Goal: Find specific page/section: Find specific page/section

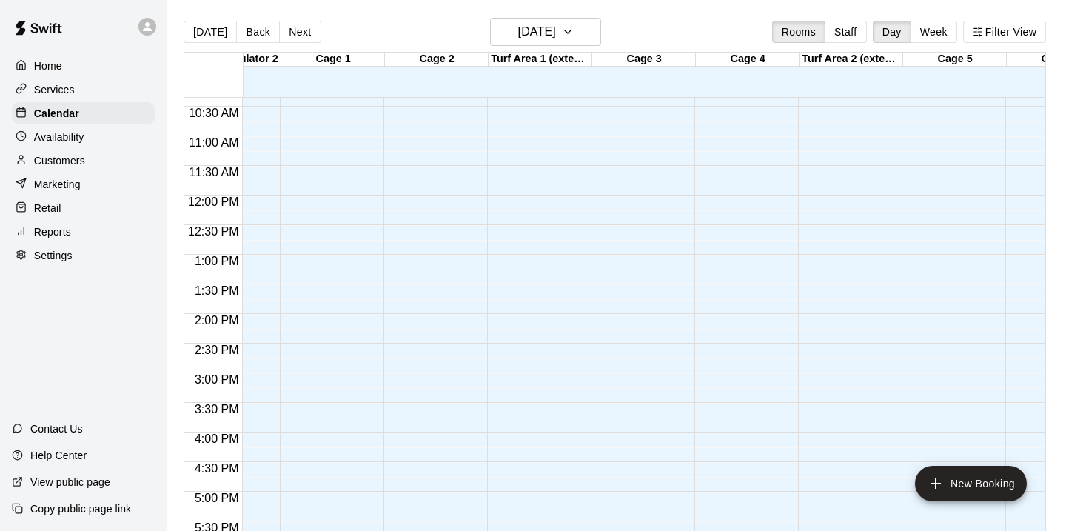
scroll to position [614, 101]
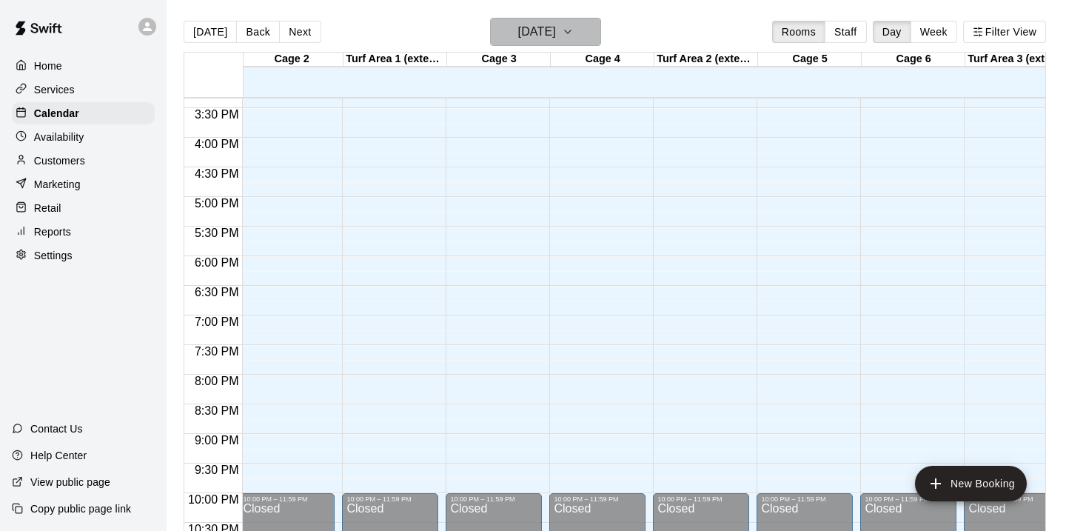
click at [574, 34] on icon "button" at bounding box center [568, 32] width 12 height 18
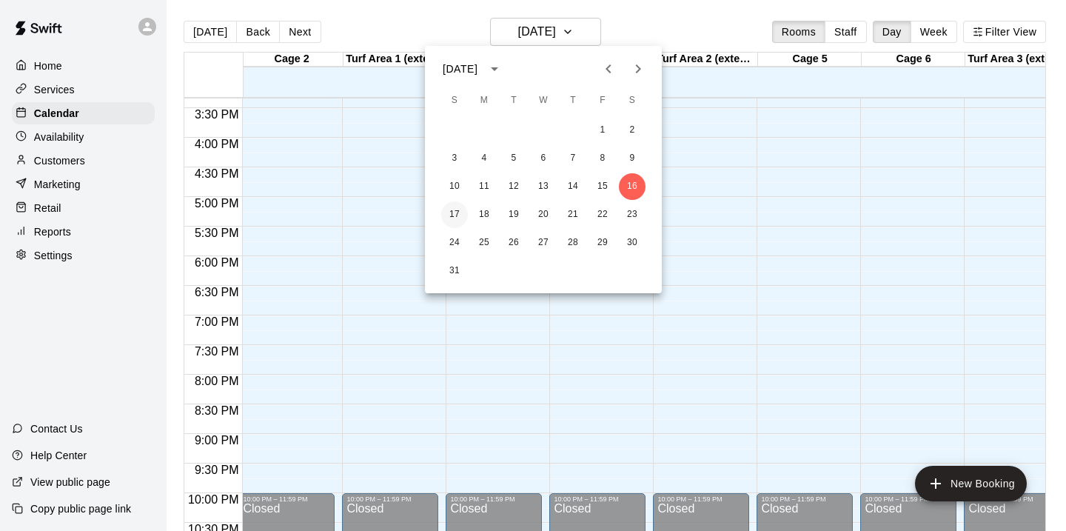
click at [455, 215] on button "17" at bounding box center [454, 214] width 27 height 27
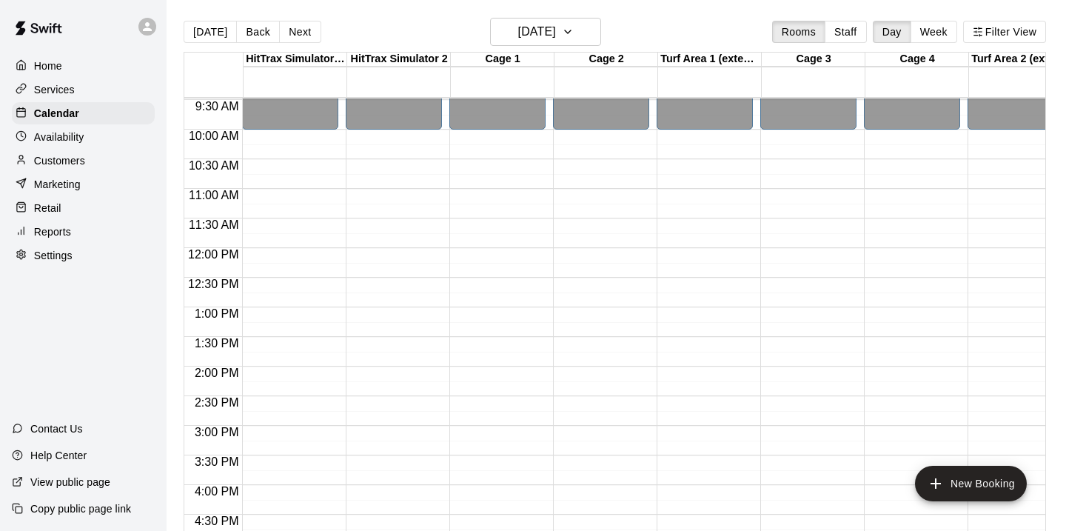
click at [72, 161] on p "Customers" at bounding box center [59, 160] width 51 height 15
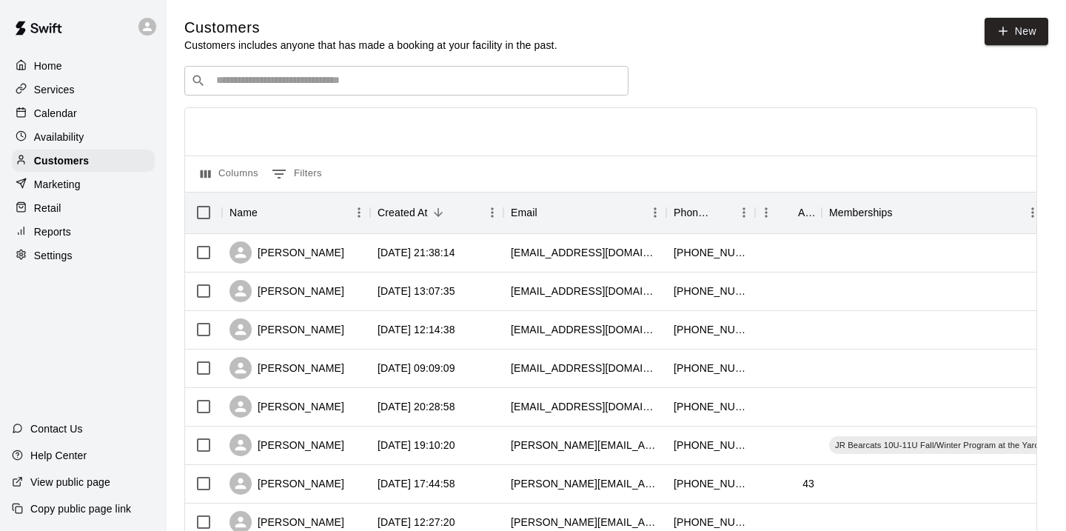
click at [67, 96] on p "Services" at bounding box center [54, 89] width 41 height 15
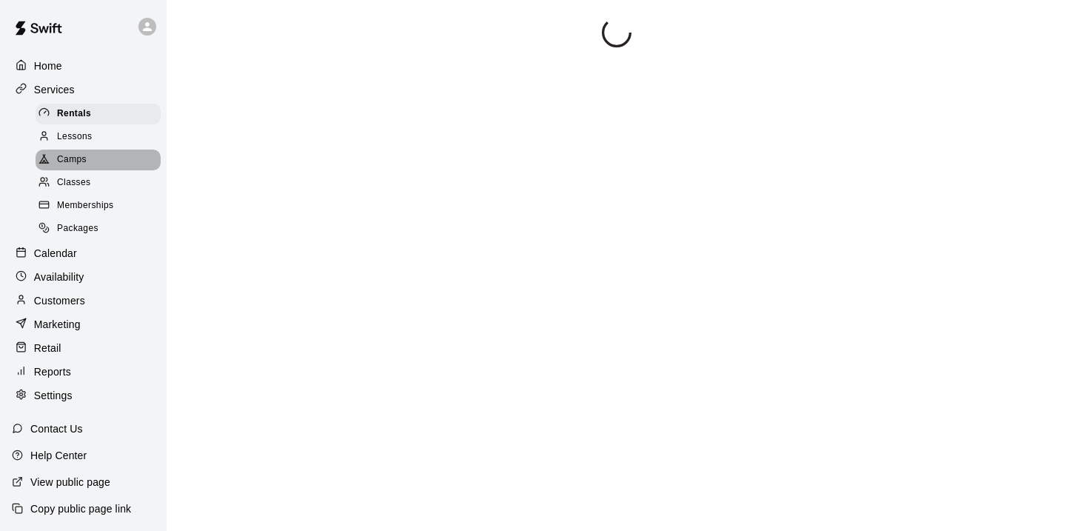
click at [76, 155] on span "Camps" at bounding box center [72, 160] width 30 height 15
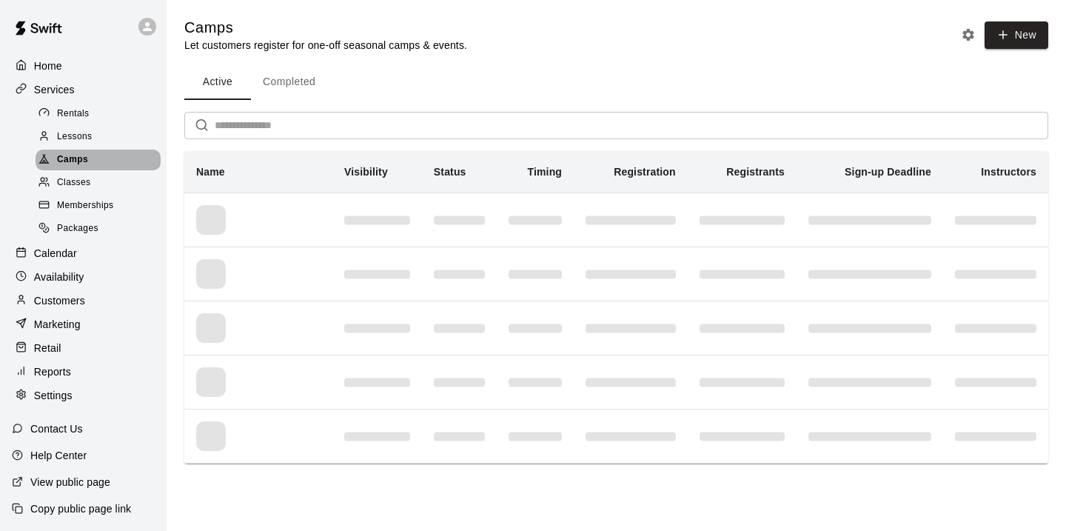
click at [64, 163] on span "Camps" at bounding box center [72, 160] width 31 height 15
click at [55, 254] on p "Calendar" at bounding box center [55, 253] width 43 height 15
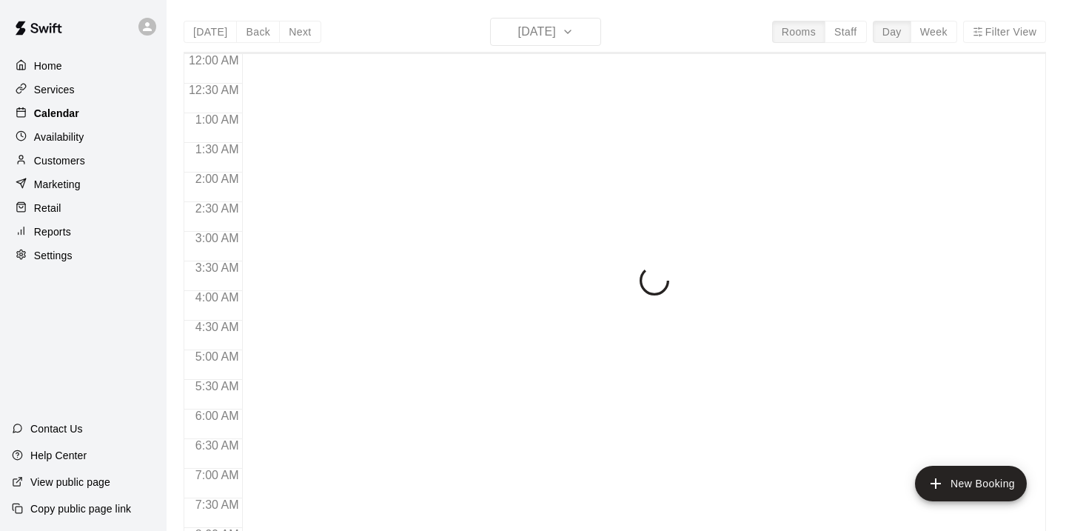
scroll to position [632, 0]
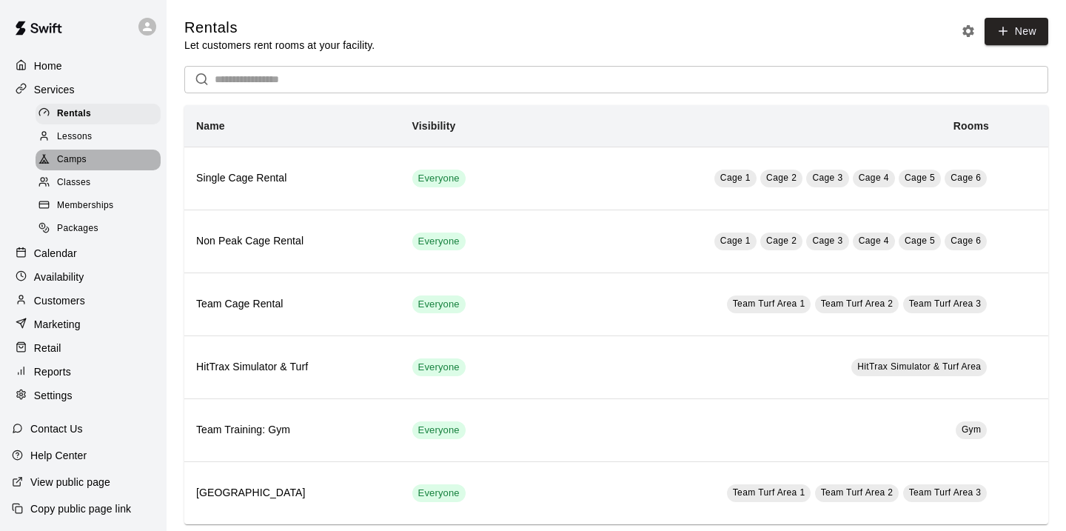
click at [76, 158] on span "Camps" at bounding box center [72, 160] width 30 height 15
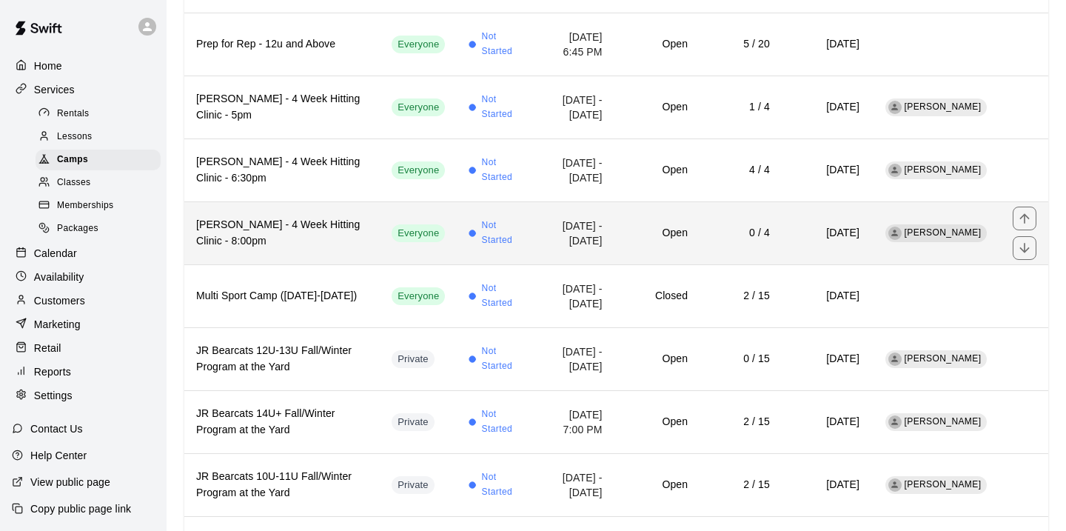
scroll to position [275, 0]
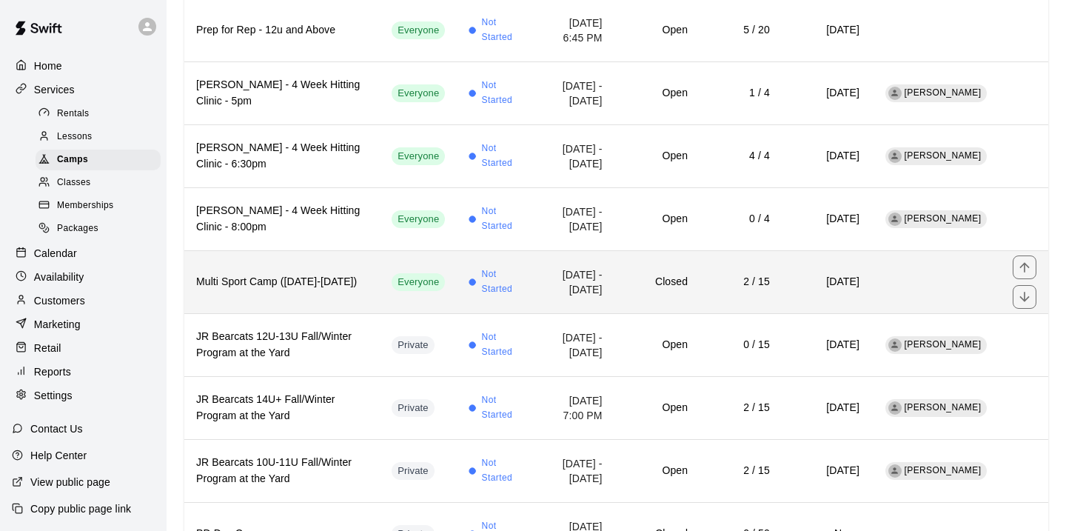
click at [249, 274] on h6 "Multi Sport Camp ([DATE]-[DATE])" at bounding box center [282, 282] width 172 height 16
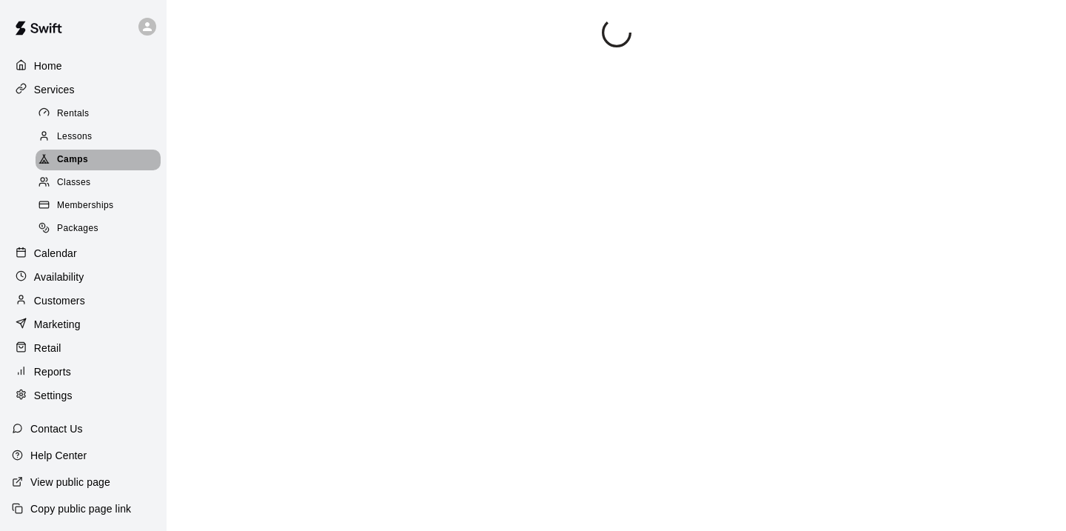
click at [73, 158] on span "Camps" at bounding box center [72, 160] width 31 height 15
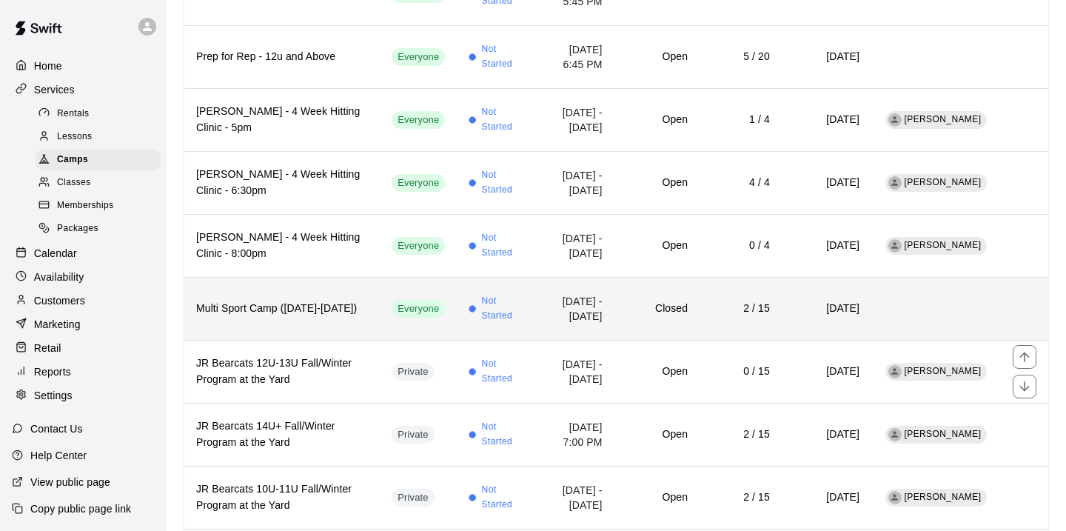
scroll to position [256, 0]
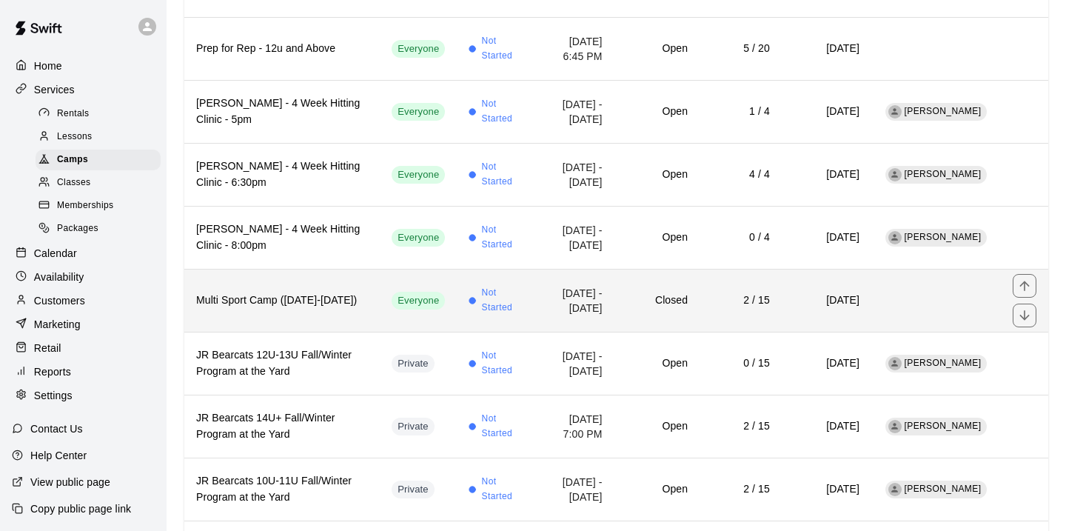
click at [244, 292] on h6 "Multi Sport Camp ([DATE]-[DATE])" at bounding box center [282, 300] width 172 height 16
